Goal: Task Accomplishment & Management: Use online tool/utility

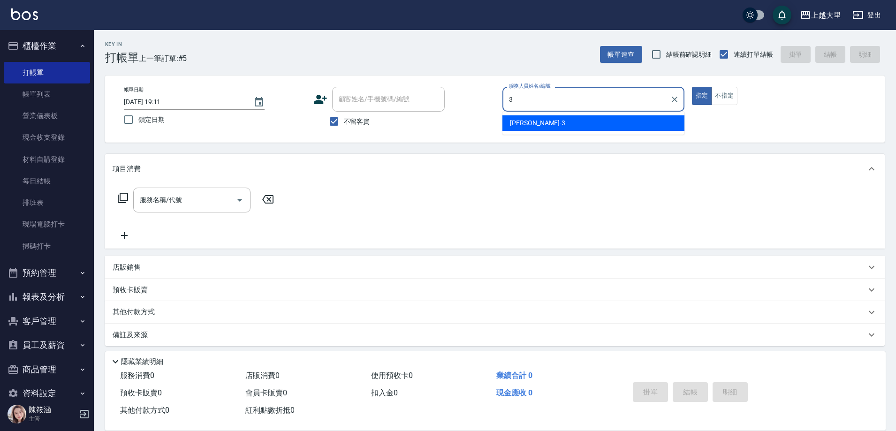
type input "[PERSON_NAME]-3"
type button "true"
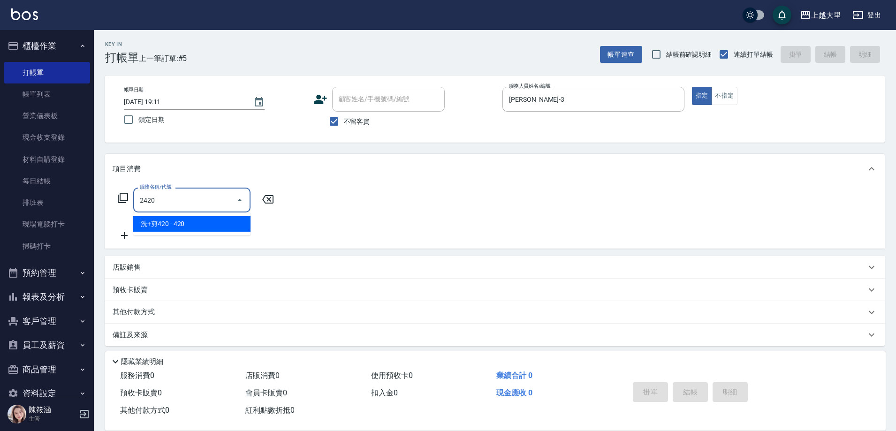
type input "洗+剪420(2420)"
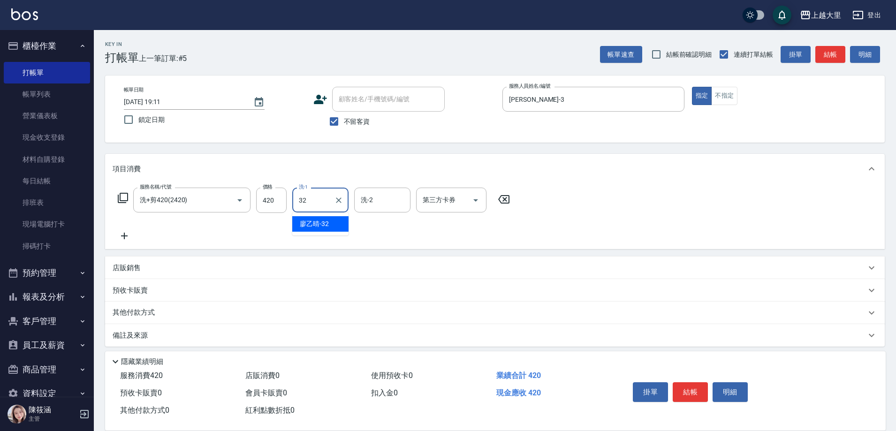
type input "[PERSON_NAME]-32"
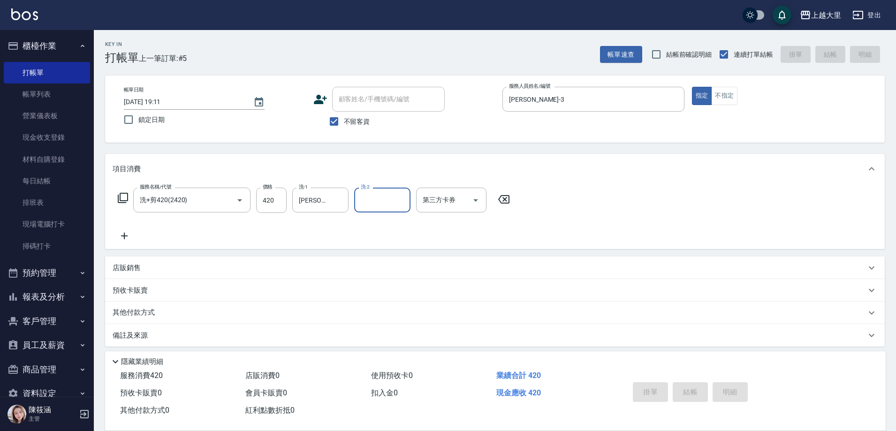
type input "[DATE] 19:58"
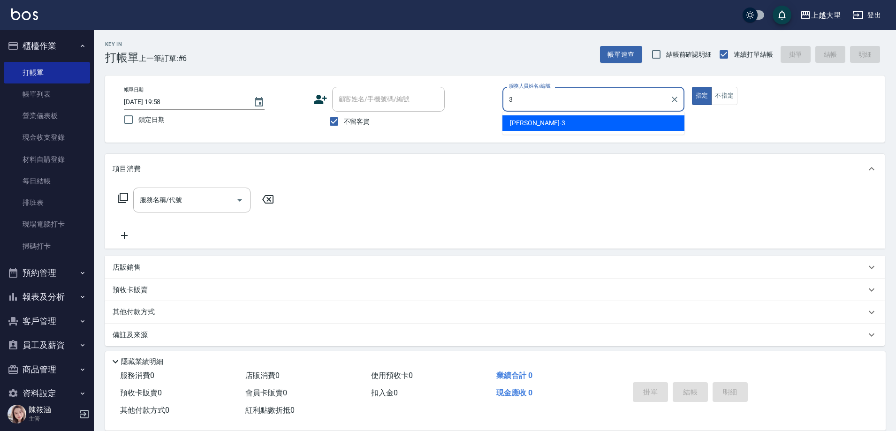
type input "[PERSON_NAME]-3"
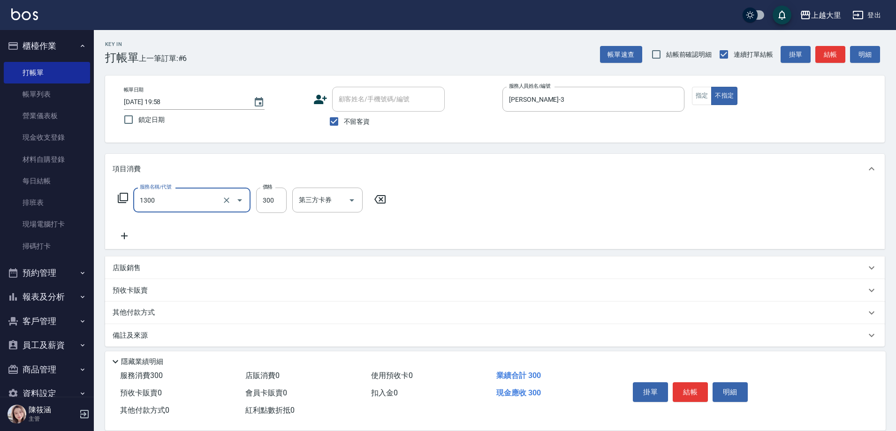
type input "健康洗髮(1300)"
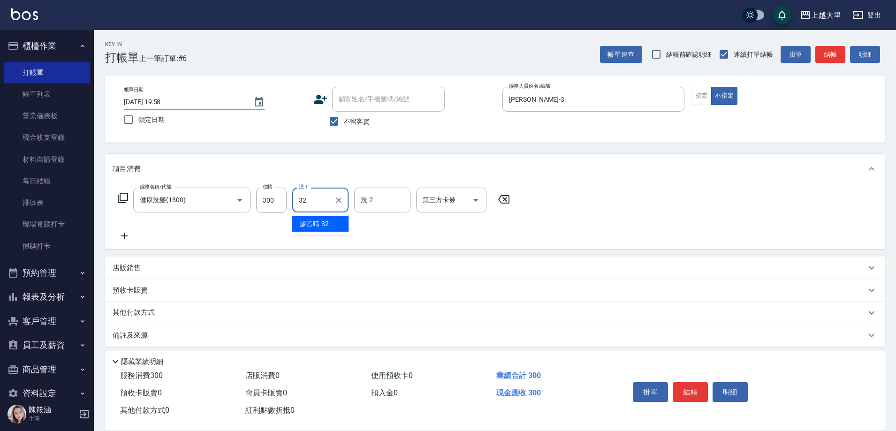
type input "[PERSON_NAME]-32"
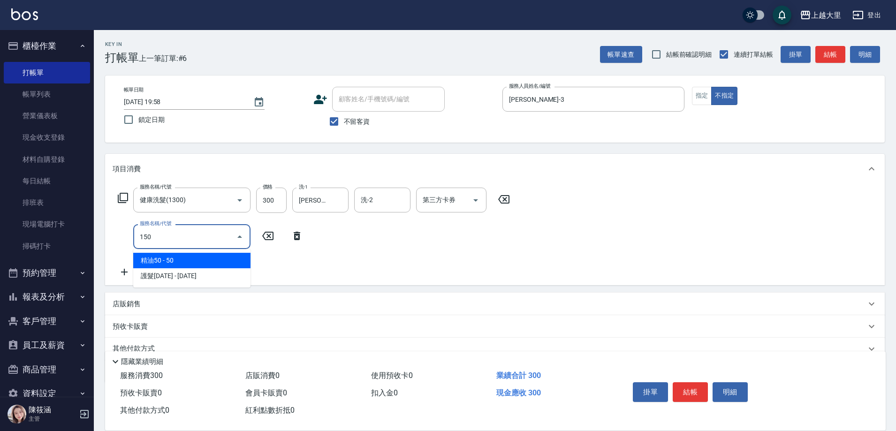
type input "精油50(150)"
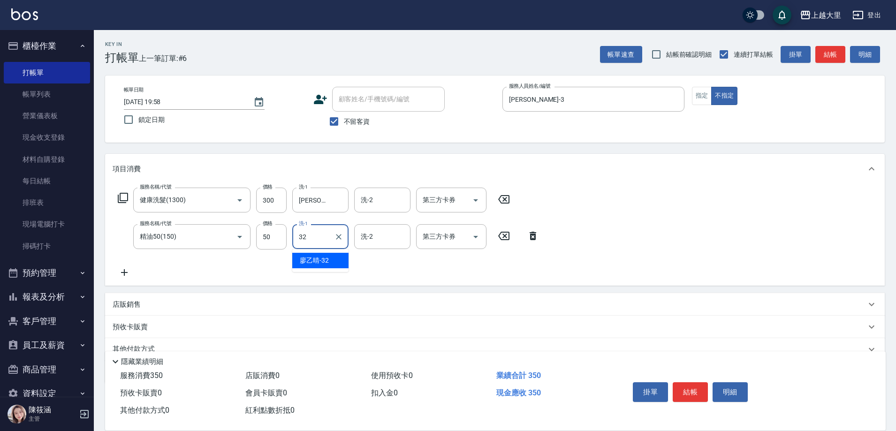
type input "[PERSON_NAME]-32"
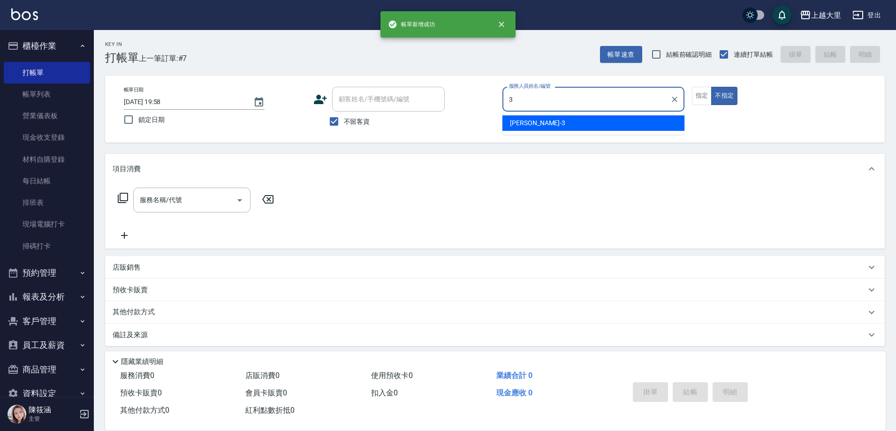
type input "[PERSON_NAME]-3"
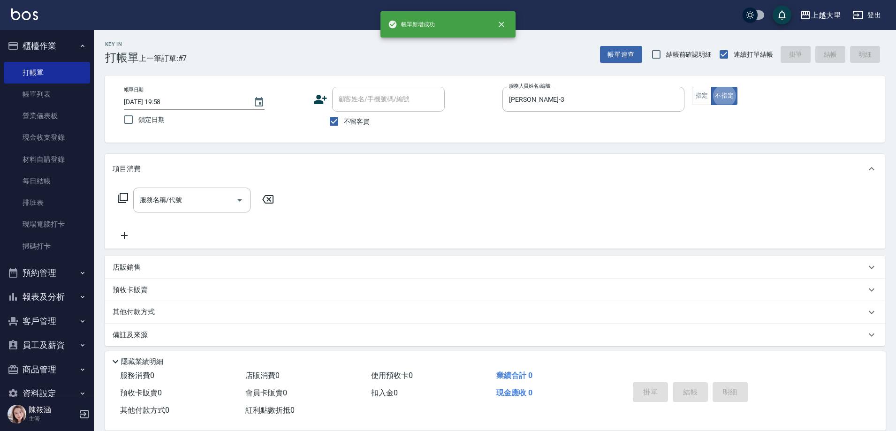
type button "false"
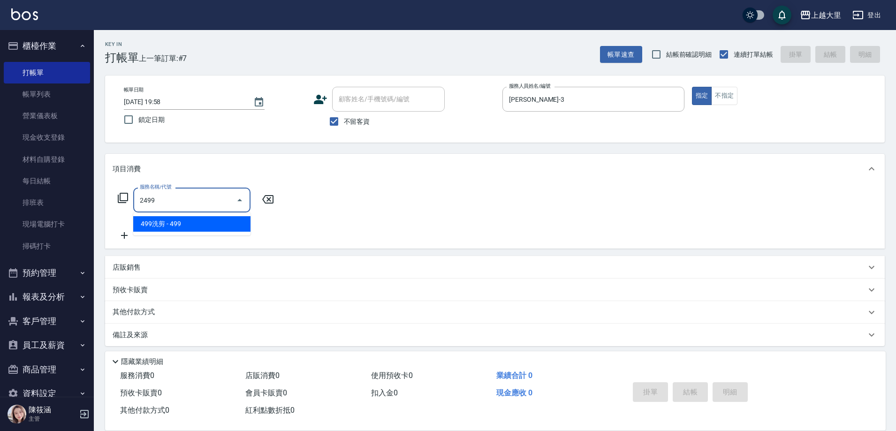
type input "499洗剪(2499)"
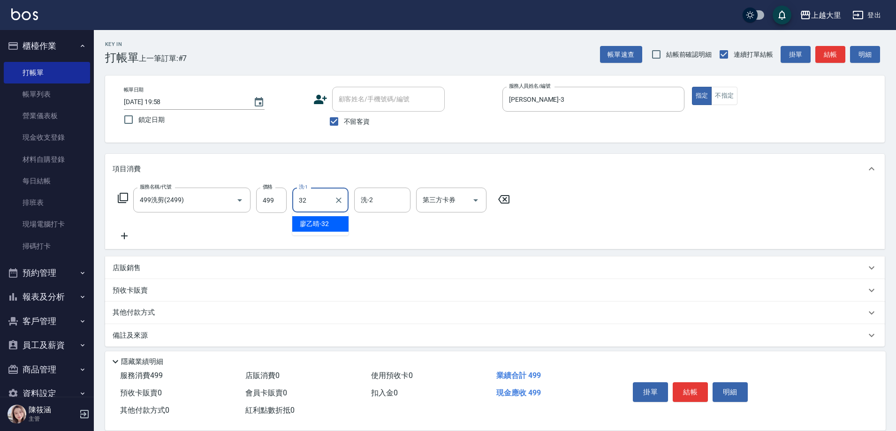
type input "[PERSON_NAME]-32"
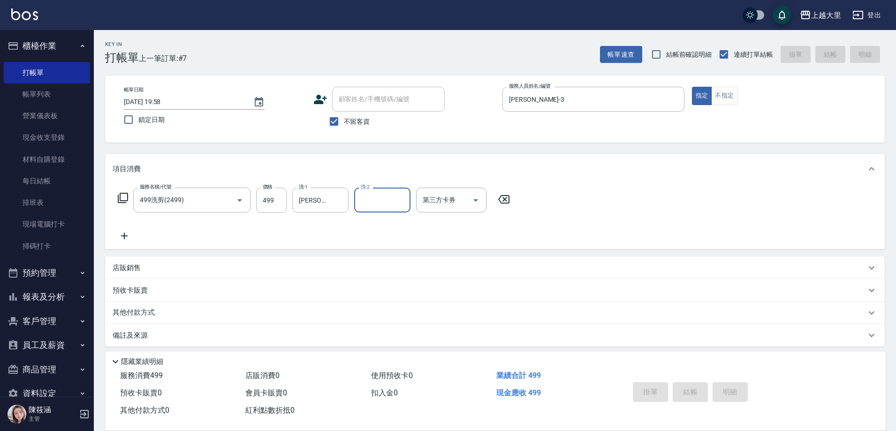
type input "[DATE] 19:59"
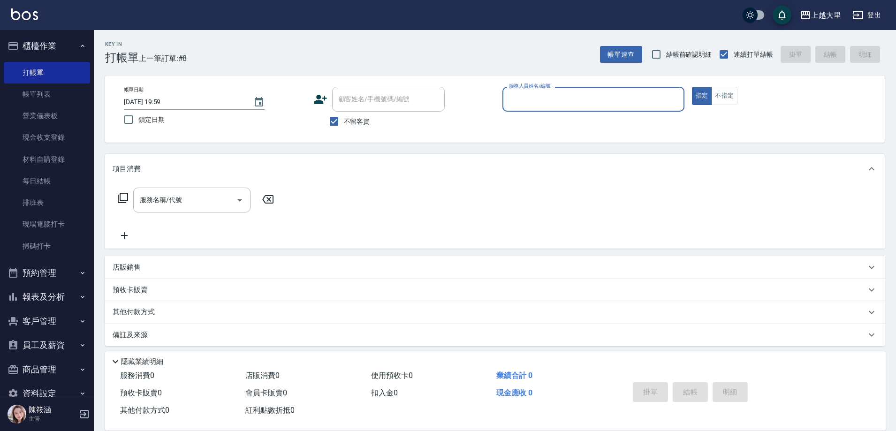
click at [59, 303] on button "報表及分析" at bounding box center [47, 297] width 86 height 24
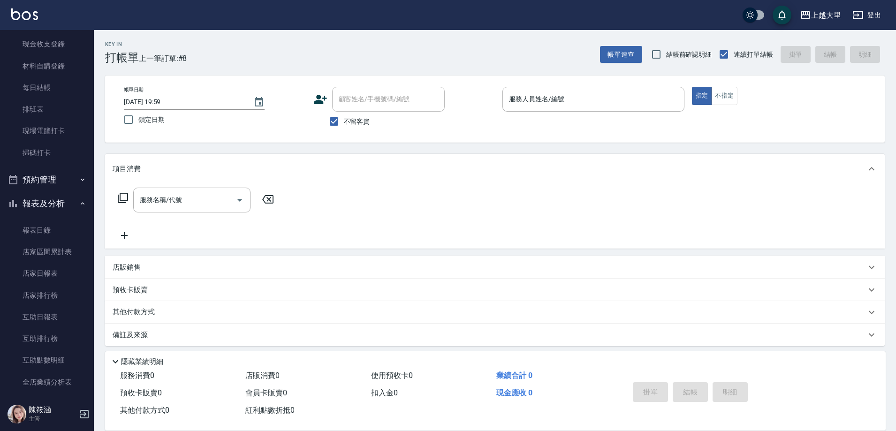
scroll to position [94, 0]
click at [70, 314] on link "互助日報表" at bounding box center [47, 317] width 86 height 22
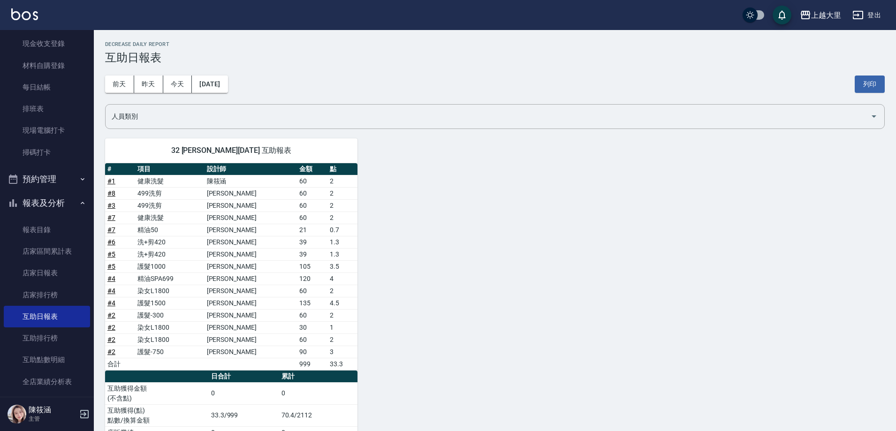
click at [113, 290] on link "# 4" at bounding box center [111, 291] width 8 height 8
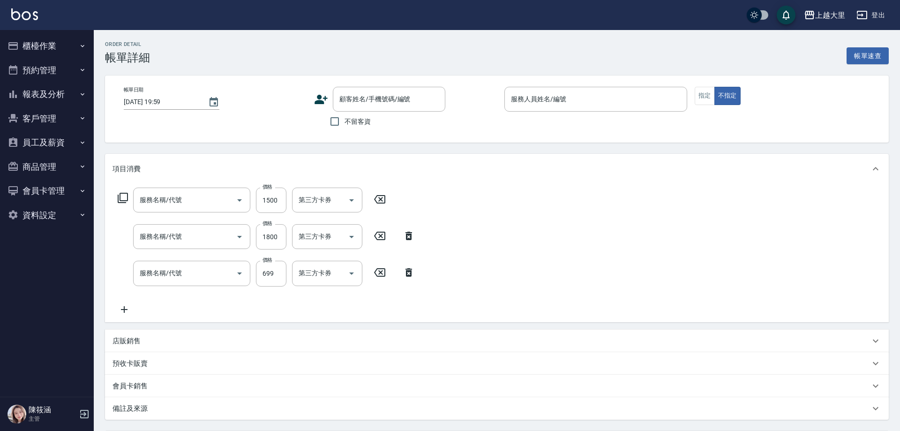
type input "[DATE] 19:11"
checkbox input "true"
type input "[PERSON_NAME]-3"
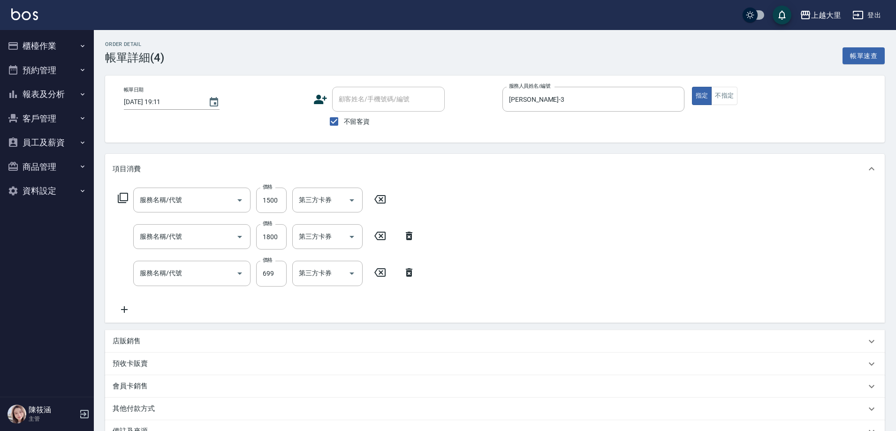
type input "護髮1500(51500)"
type input "染女L1800(41800)"
type input "精油SPA699(0699)"
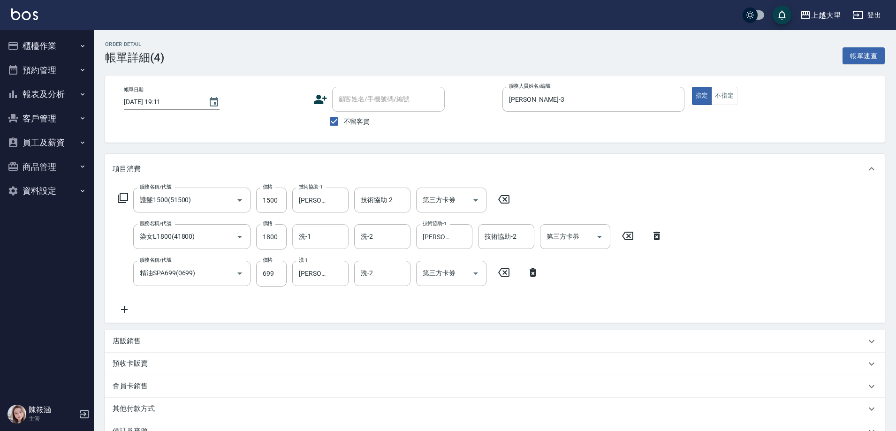
click at [335, 229] on input "洗-1" at bounding box center [320, 236] width 48 height 16
type input "[PERSON_NAME]-32"
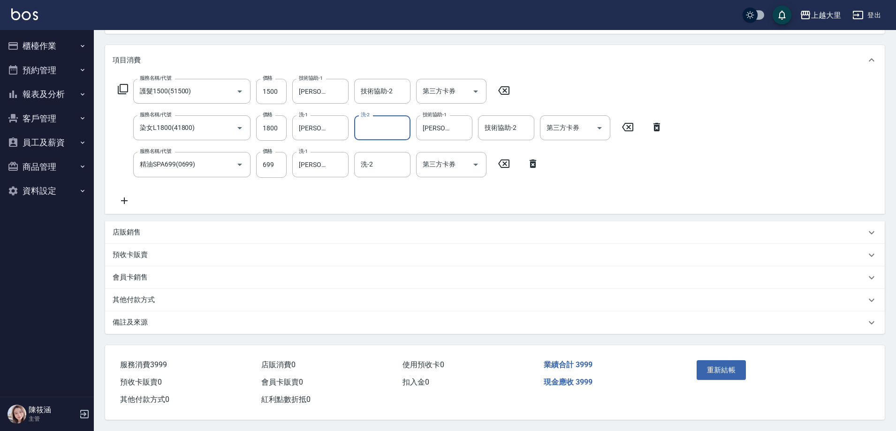
scroll to position [113, 0]
click at [718, 364] on button "重新結帳" at bounding box center [721, 370] width 50 height 20
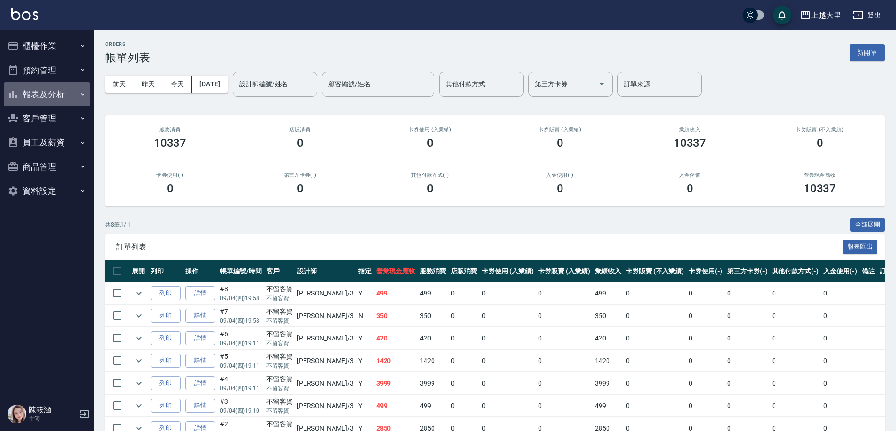
click at [67, 96] on button "報表及分析" at bounding box center [47, 94] width 86 height 24
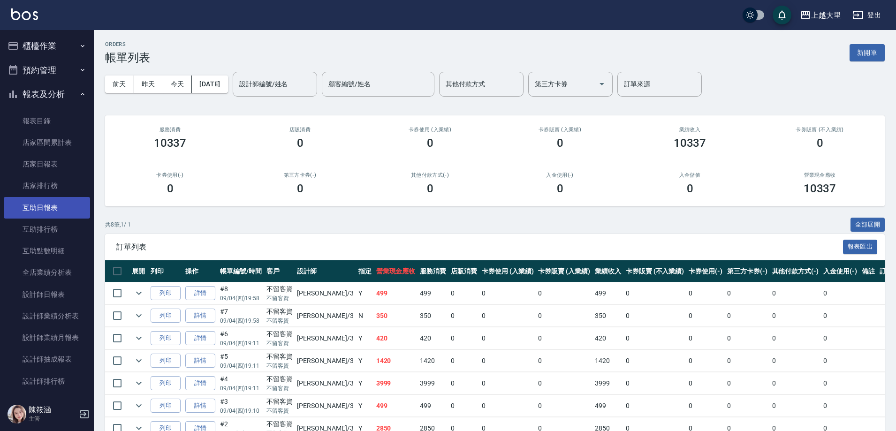
click at [41, 213] on link "互助日報表" at bounding box center [47, 208] width 86 height 22
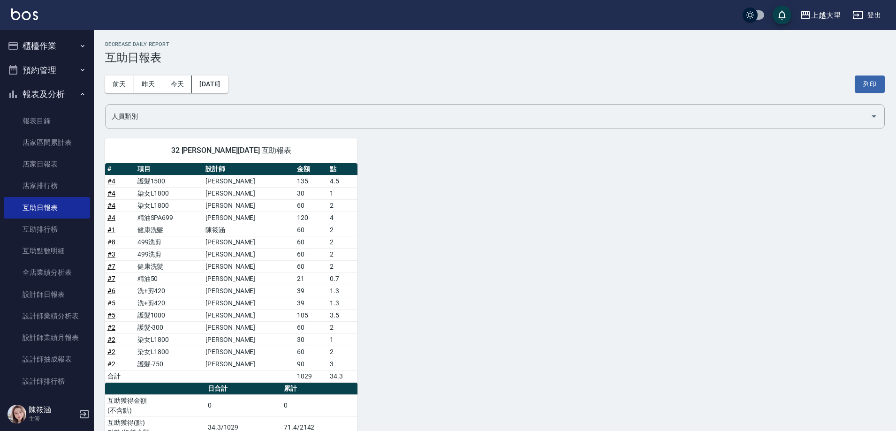
click at [47, 41] on button "櫃檯作業" at bounding box center [47, 46] width 86 height 24
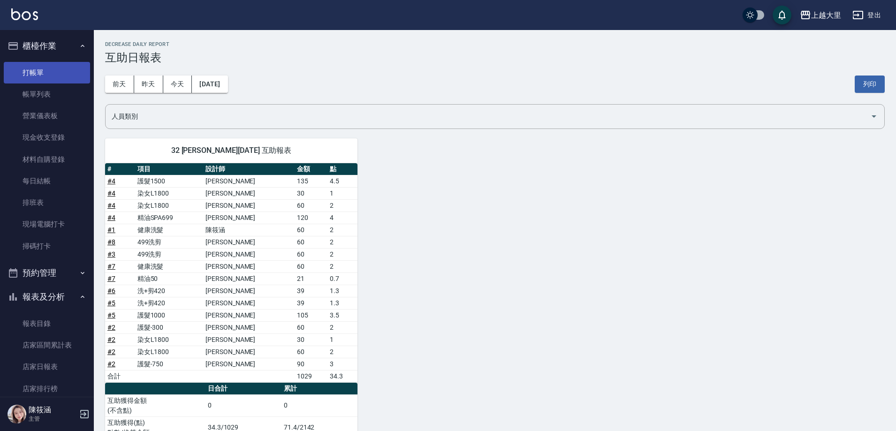
click at [42, 72] on link "打帳單" at bounding box center [47, 73] width 86 height 22
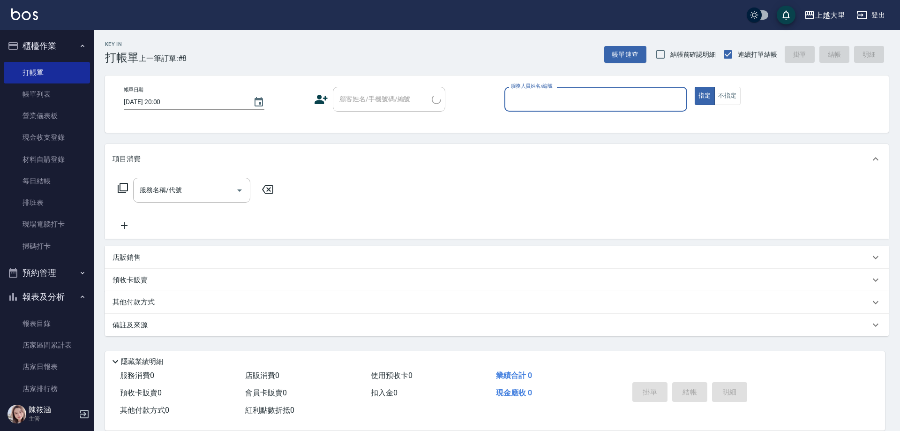
click at [73, 297] on button "報表及分析" at bounding box center [47, 297] width 86 height 24
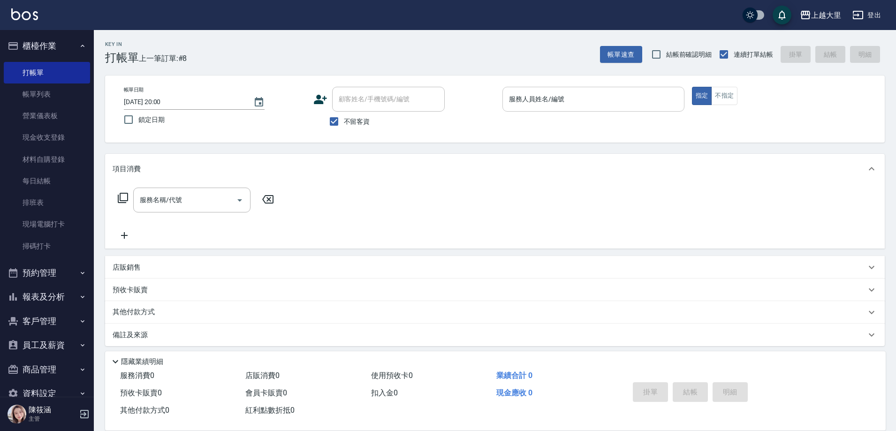
click at [554, 97] on input "服務人員姓名/編號" at bounding box center [593, 99] width 174 height 16
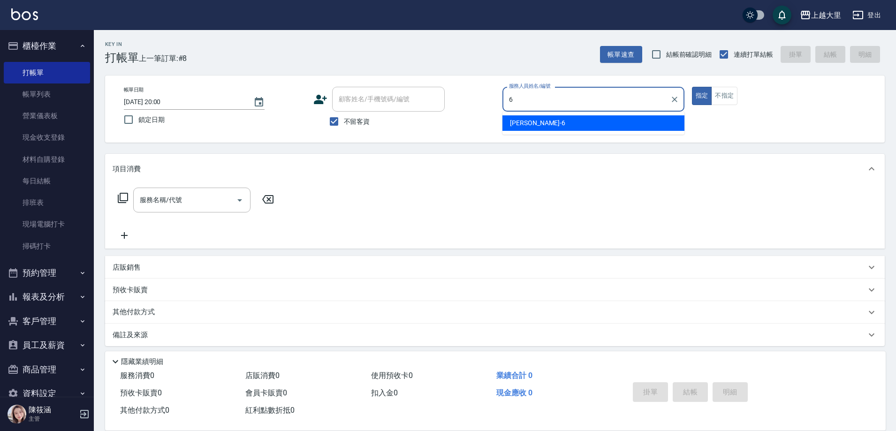
type input "Phoebe菲比-6"
type button "true"
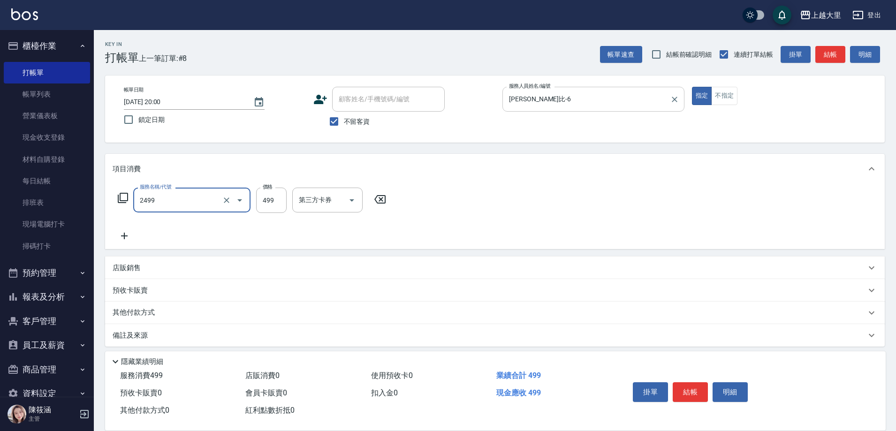
type input "499洗剪(2499)"
type input "500"
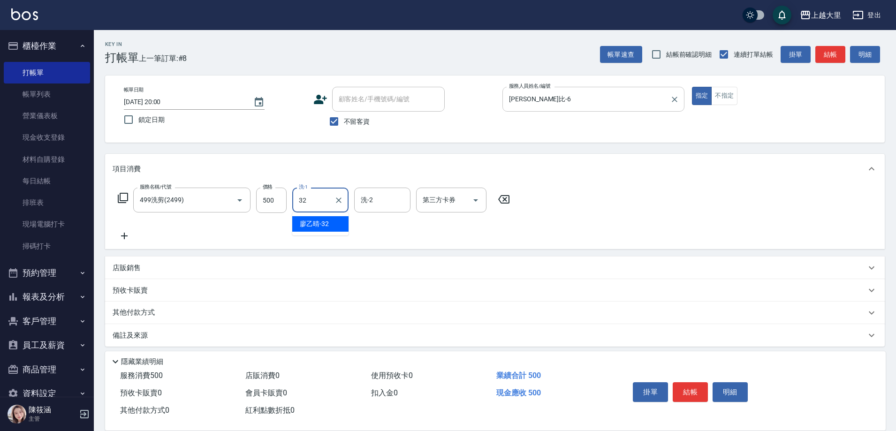
type input "[PERSON_NAME]-32"
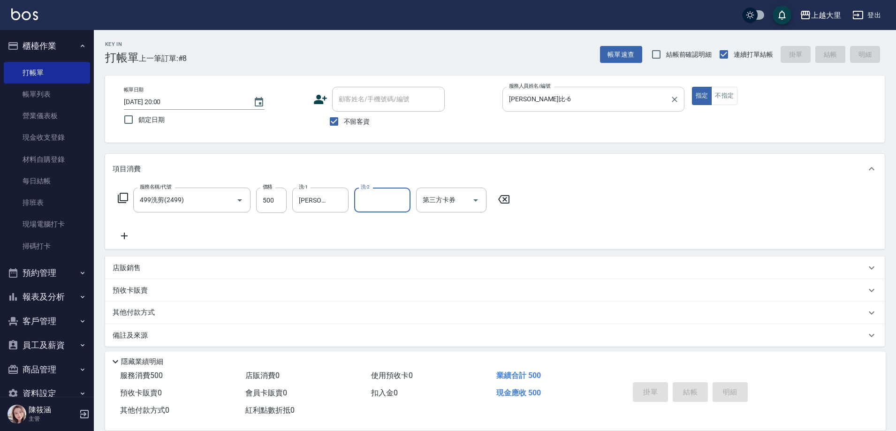
type input "2025/09/04 20:19"
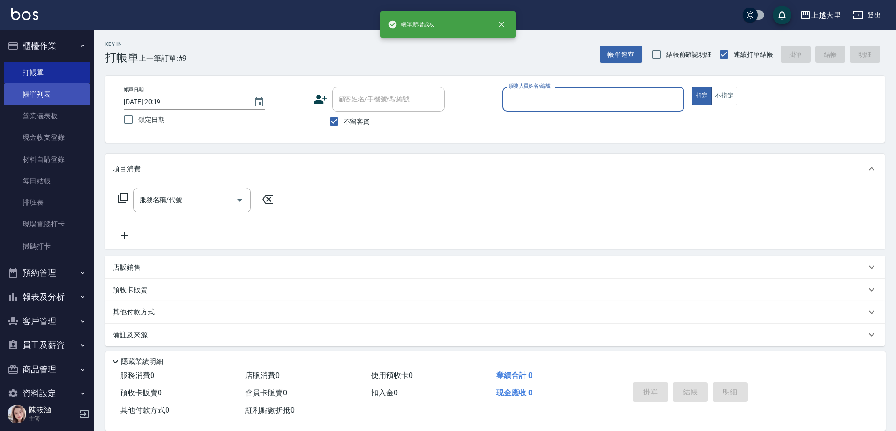
click at [25, 98] on link "帳單列表" at bounding box center [47, 94] width 86 height 22
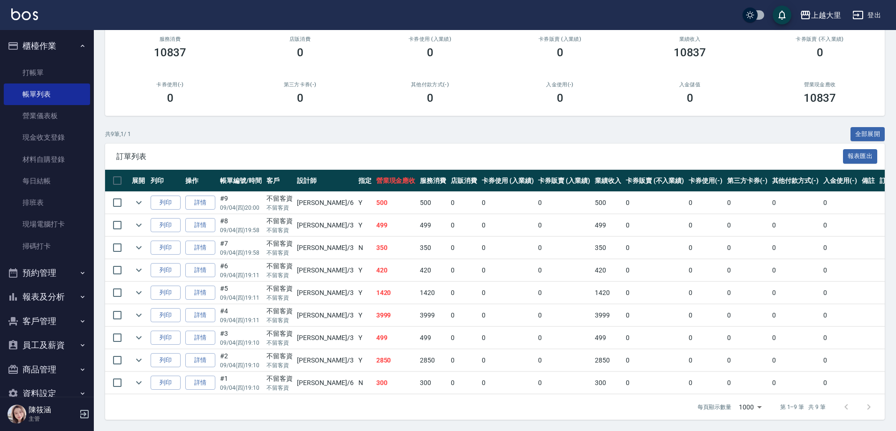
scroll to position [98, 0]
click at [192, 376] on link "詳情" at bounding box center [200, 383] width 30 height 15
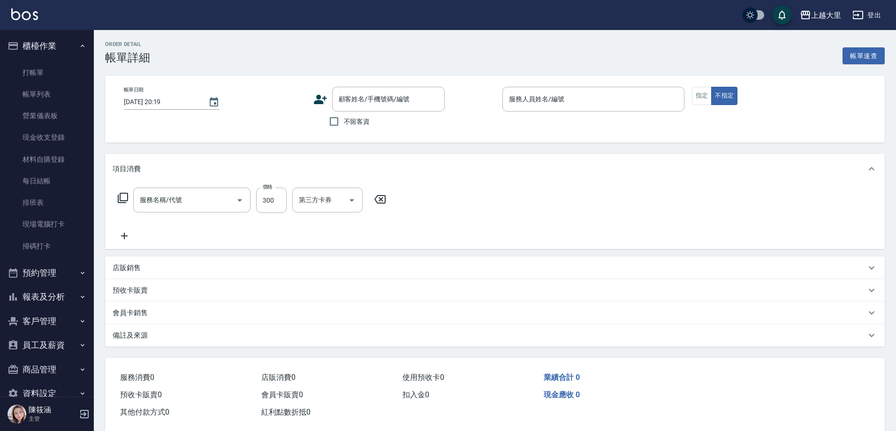
type input "2025/09/04 19:10"
checkbox input "true"
type input "Phoebe菲比-6"
type input "健康洗髮(1300)"
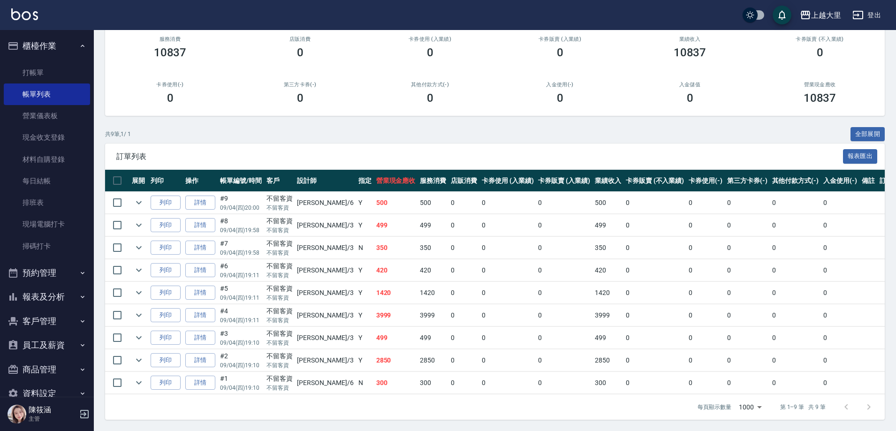
scroll to position [98, 0]
click at [207, 353] on link "詳情" at bounding box center [200, 360] width 30 height 15
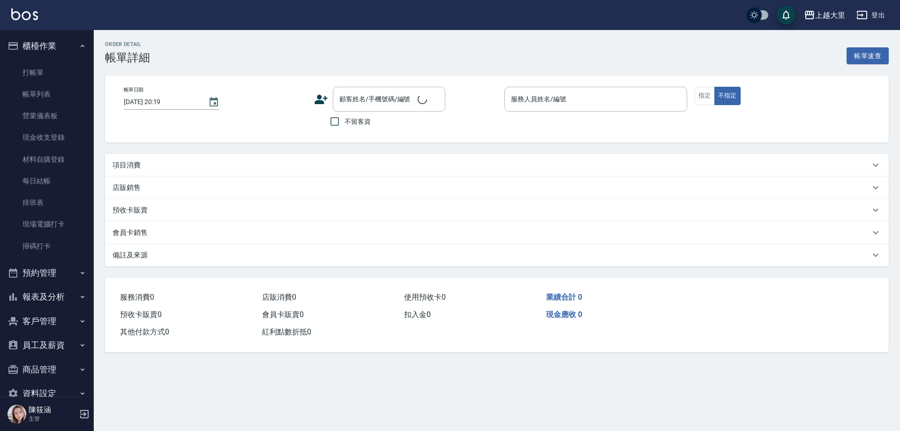
type input "2025/09/04 19:10"
checkbox input "true"
type input "[PERSON_NAME]-3"
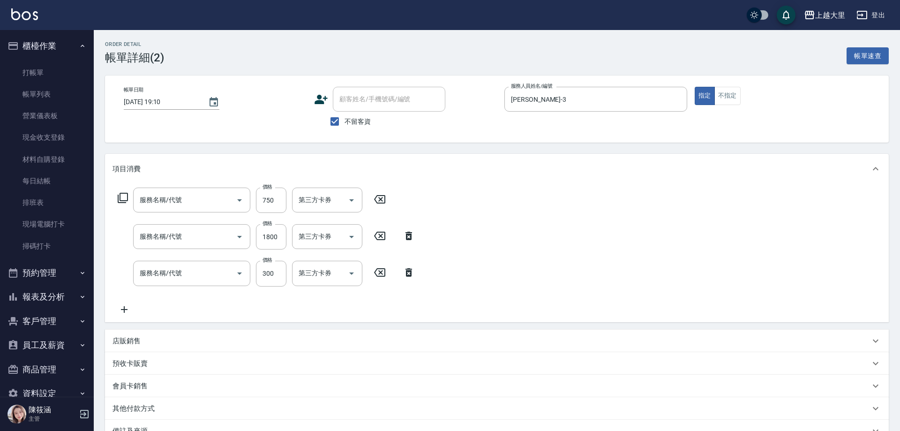
type input "護髮-750(5750)"
type input "染女L1800(41800)"
type input "護髮-300(5300)"
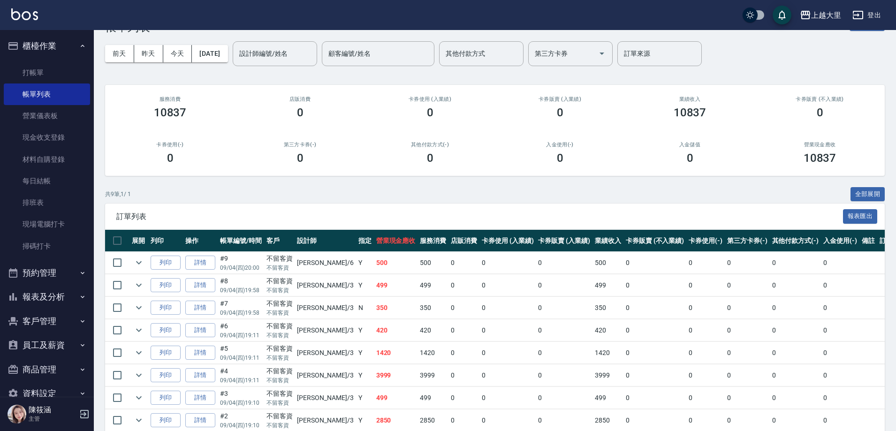
scroll to position [47, 0]
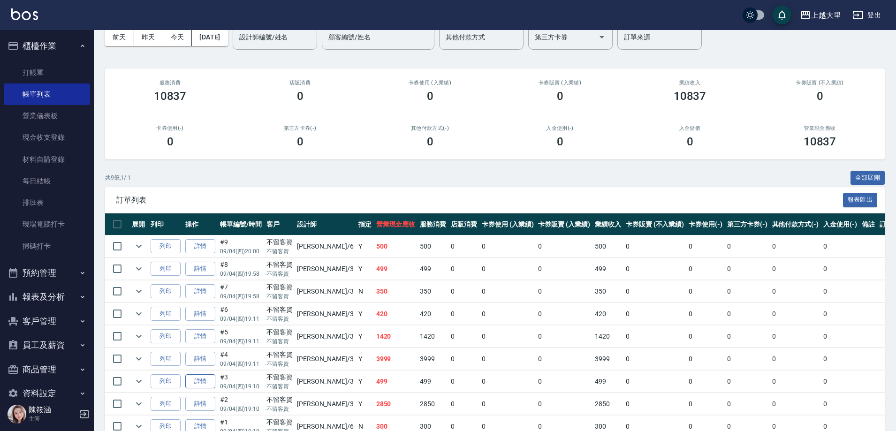
click at [189, 378] on link "詳情" at bounding box center [200, 381] width 30 height 15
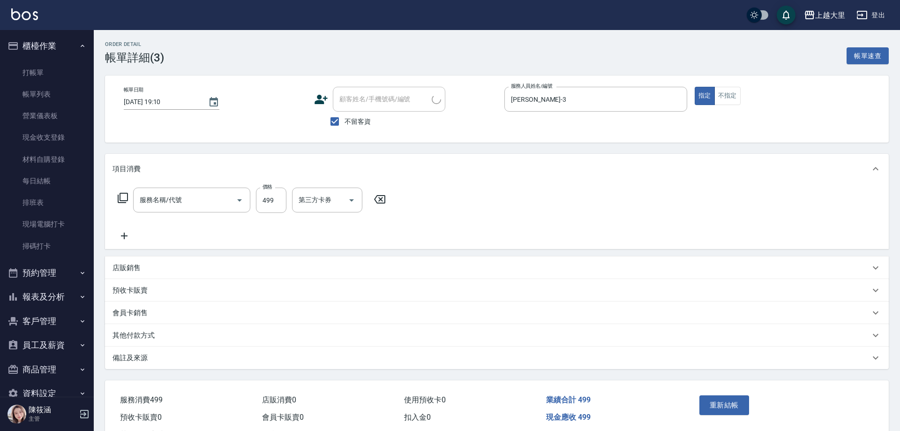
type input "2025/09/04 19:10"
checkbox input "true"
type input "[PERSON_NAME]-3"
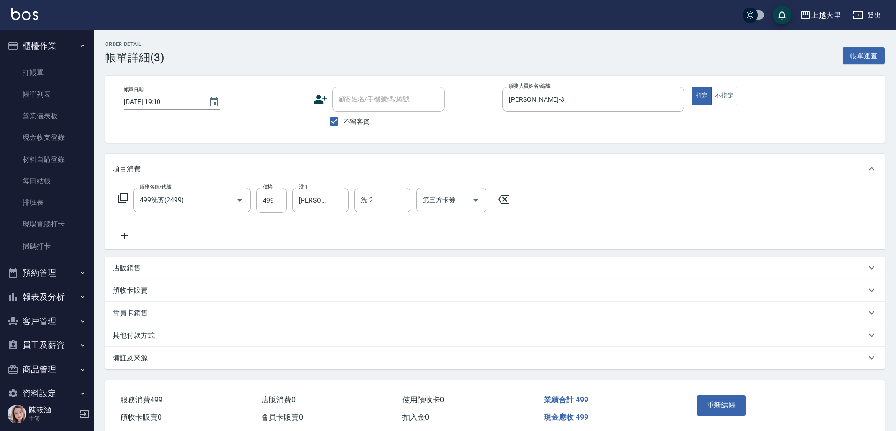
type input "499洗剪(2499)"
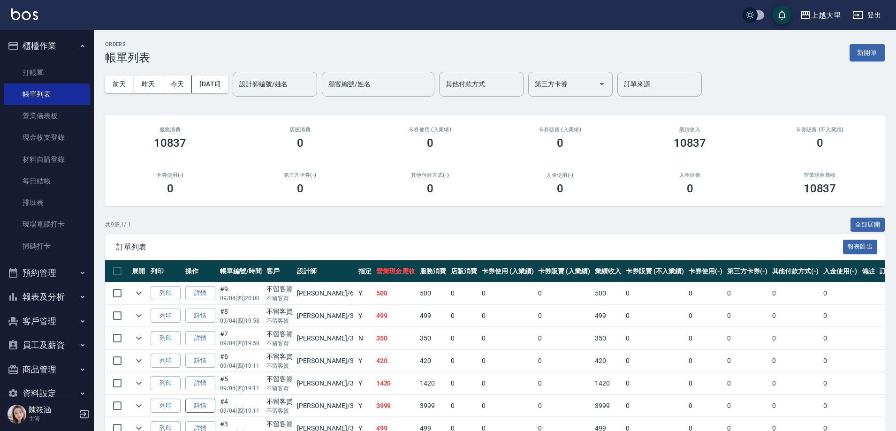
click at [199, 402] on link "詳情" at bounding box center [200, 406] width 30 height 15
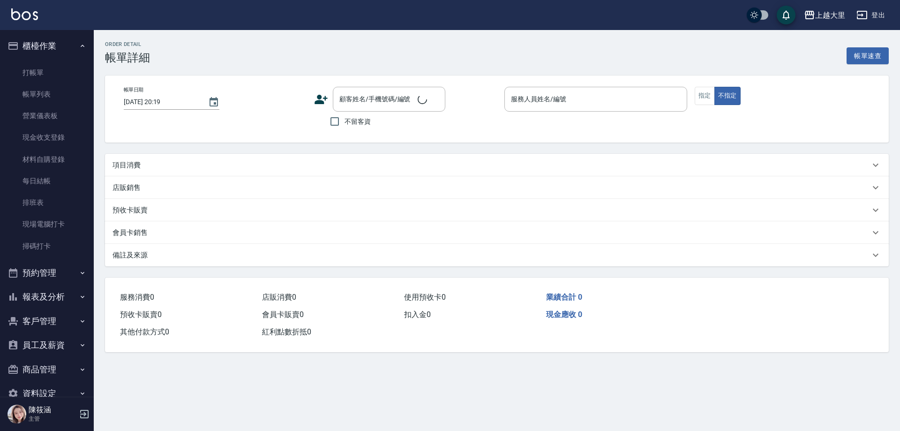
type input "[DATE] 19:11"
checkbox input "true"
type input "[PERSON_NAME]-3"
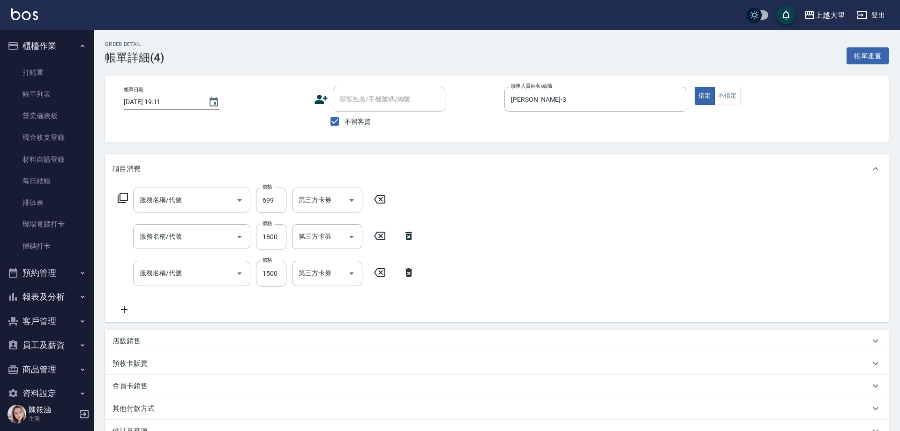
type input "精油SPA699(0699)"
type input "染女L1800(41800)"
type input "護髮1500(51500)"
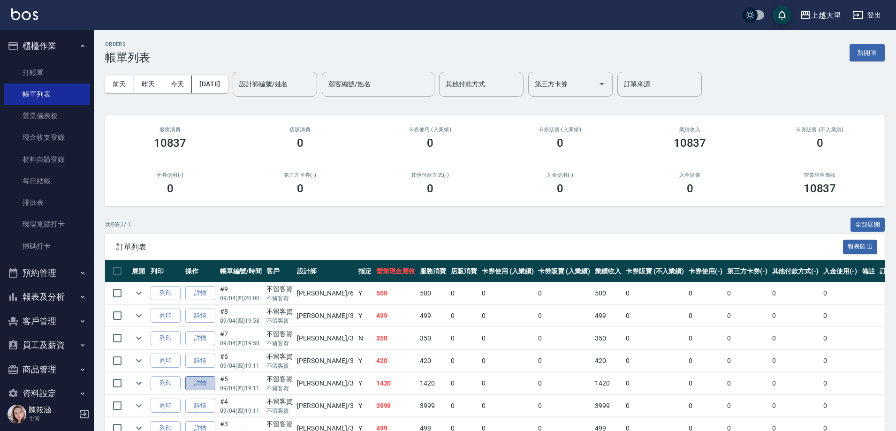
click at [192, 382] on link "詳情" at bounding box center [200, 383] width 30 height 15
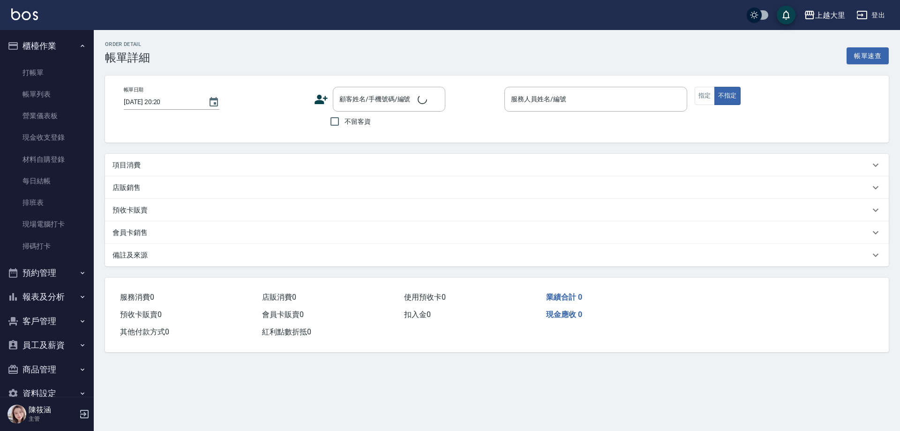
type input "[DATE] 19:11"
checkbox input "true"
type input "[PERSON_NAME]-3"
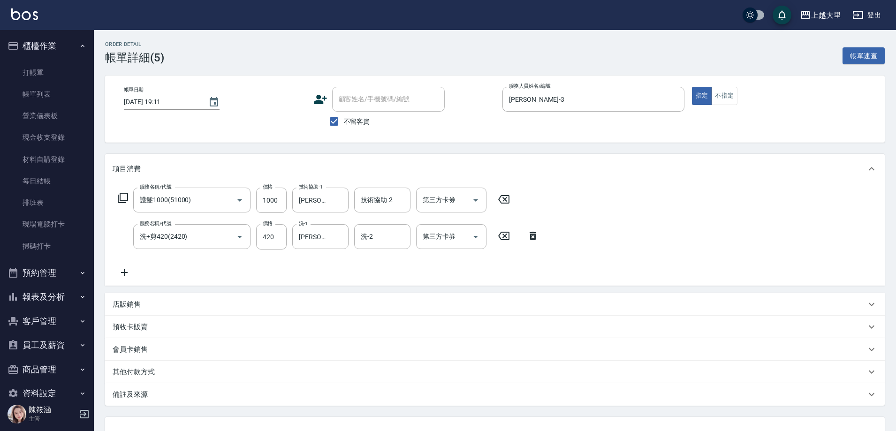
type input "護髮1000(51000)"
type input "洗+剪420(2420)"
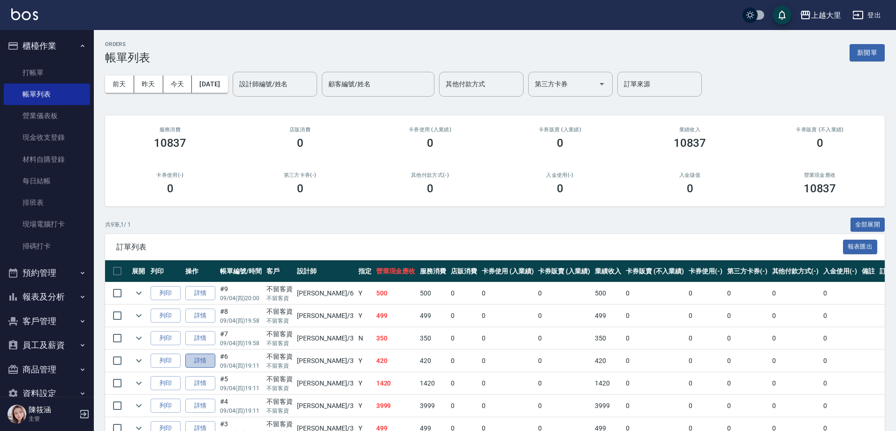
click at [202, 356] on link "詳情" at bounding box center [200, 361] width 30 height 15
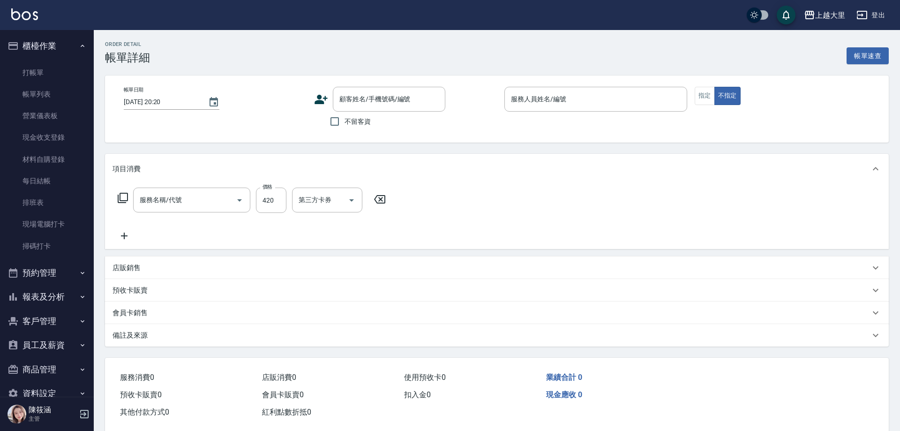
type input "[DATE] 19:11"
checkbox input "true"
type input "[PERSON_NAME]-3"
type input "洗+剪420(2420)"
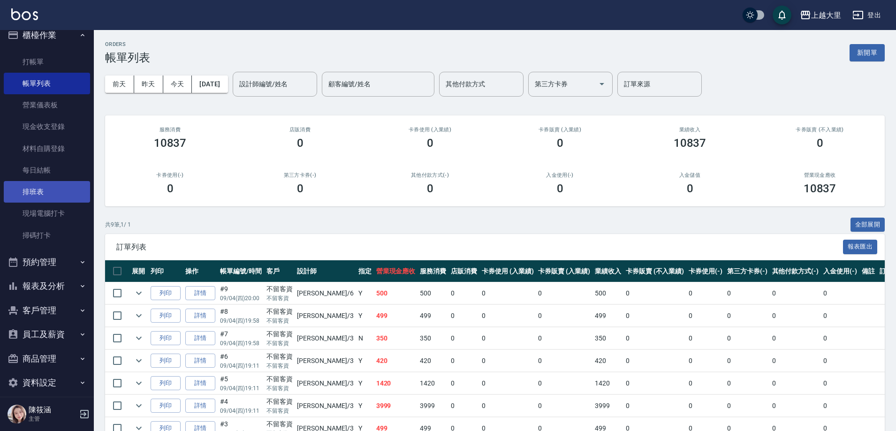
scroll to position [20, 0]
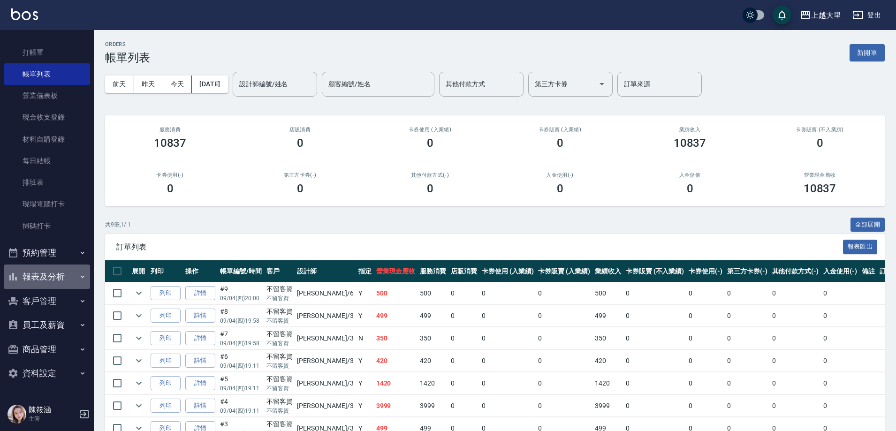
click at [60, 278] on button "報表及分析" at bounding box center [47, 277] width 86 height 24
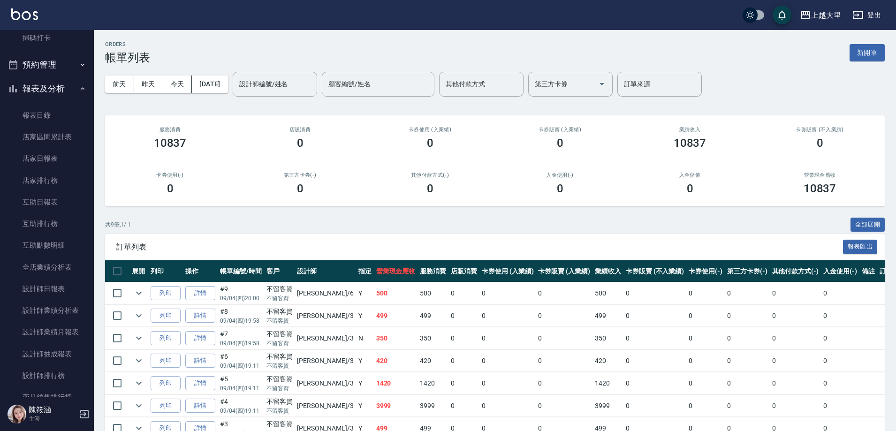
scroll to position [255, 0]
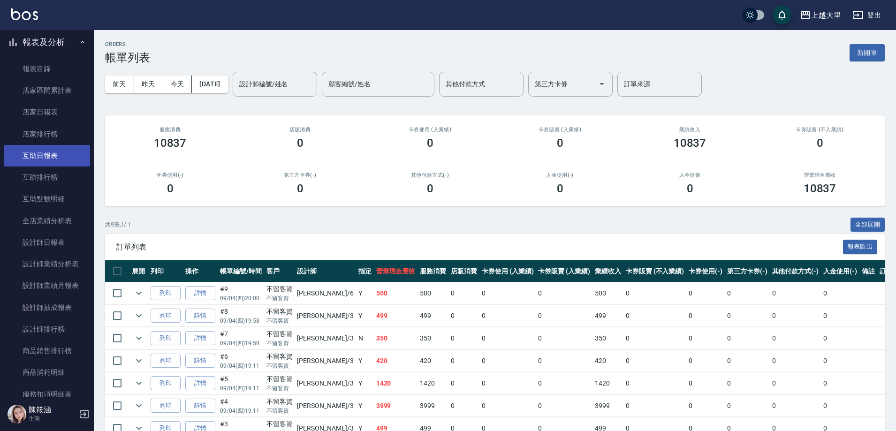
click at [67, 152] on link "互助日報表" at bounding box center [47, 156] width 86 height 22
